Goal: Task Accomplishment & Management: Manage account settings

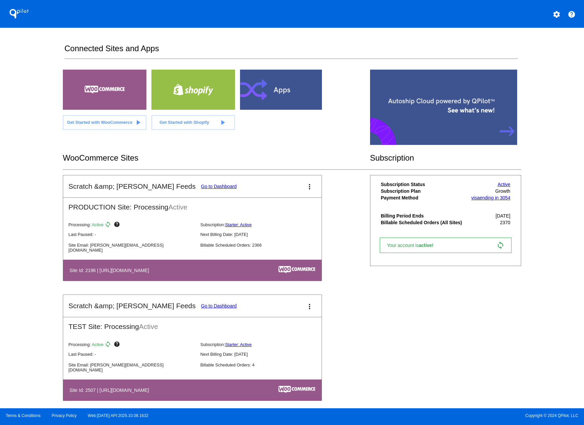
click at [201, 185] on link "Go to Dashboard" at bounding box center [219, 186] width 36 height 5
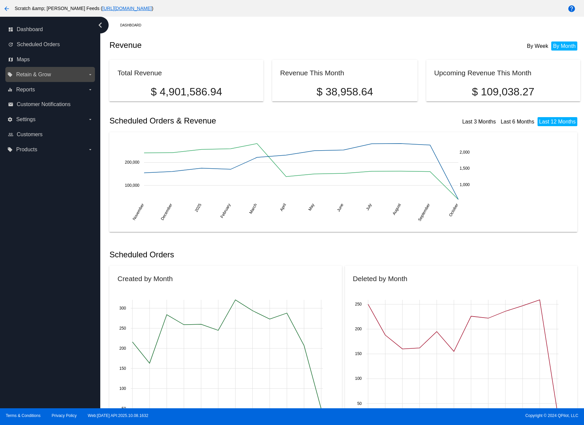
click at [39, 77] on span "Retain & Grow" at bounding box center [33, 75] width 35 height 6
click at [0, 0] on input "local_offer Retain & Grow arrow_drop_down" at bounding box center [0, 0] width 0 height 0
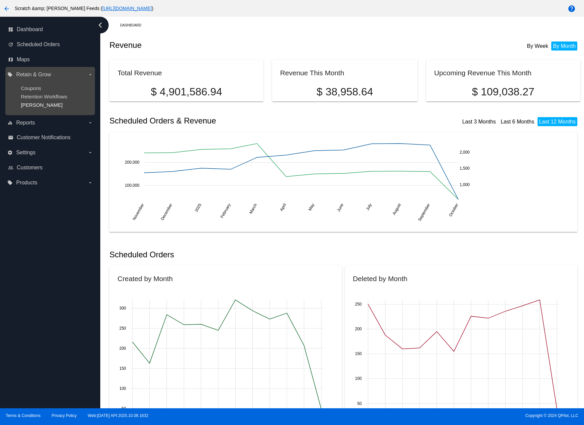
click at [36, 105] on span "[PERSON_NAME]" at bounding box center [42, 105] width 42 height 6
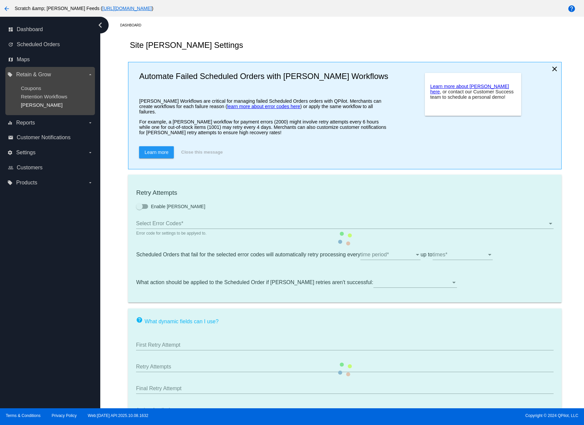
checkbox input "true"
type input "If no changes are made, we will automatically retry processing your {{Scheduled…"
type input "If no changes are made, your {{ScheduledOrder}} will automatically be {{Dunning…"
type input "Your {{ScheduledOrder}} was {{DunningAction}} and will attempt to be processed …"
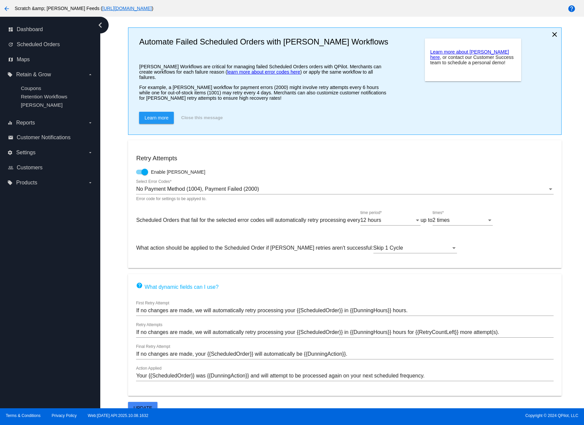
scroll to position [35, 0]
